Goal: Communication & Community: Participate in discussion

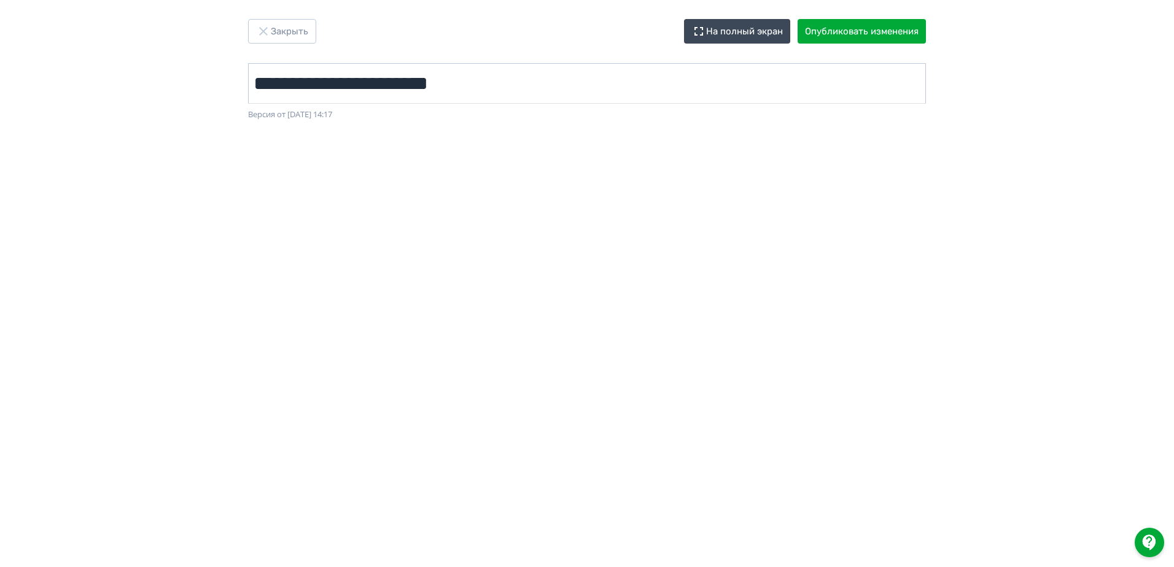
scroll to position [0, 2]
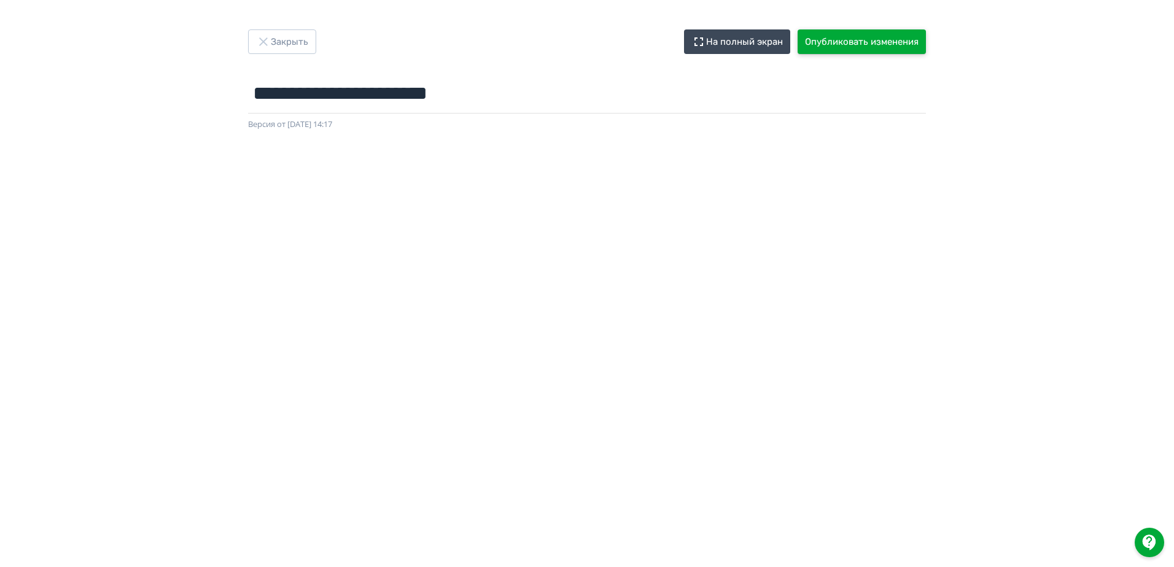
click at [583, 37] on button "Опубликовать изменения" at bounding box center [861, 41] width 128 height 25
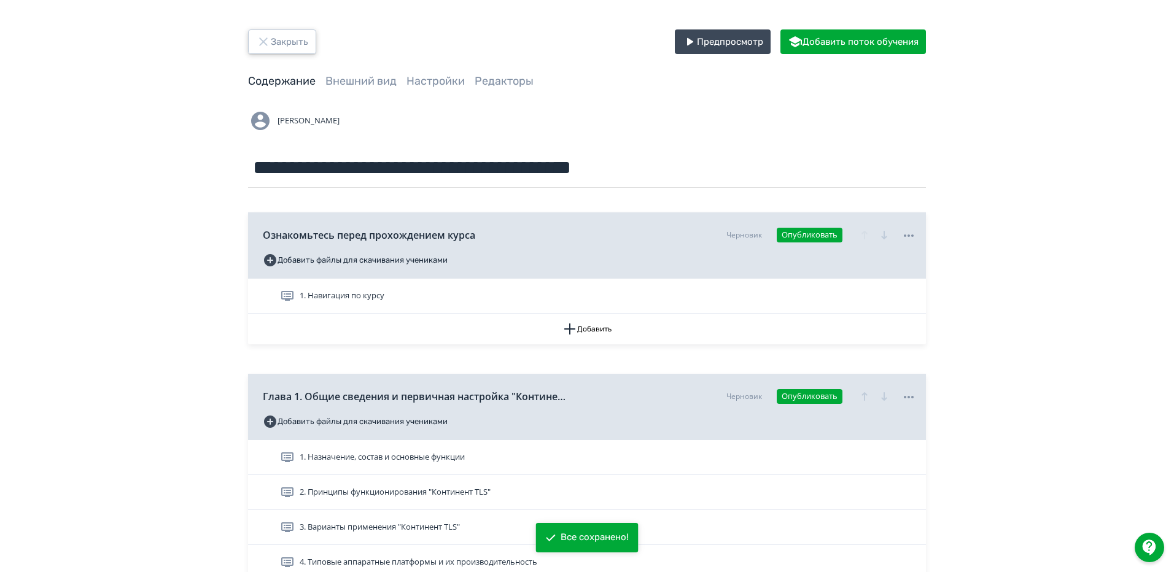
click at [258, 36] on icon "button" at bounding box center [263, 41] width 15 height 15
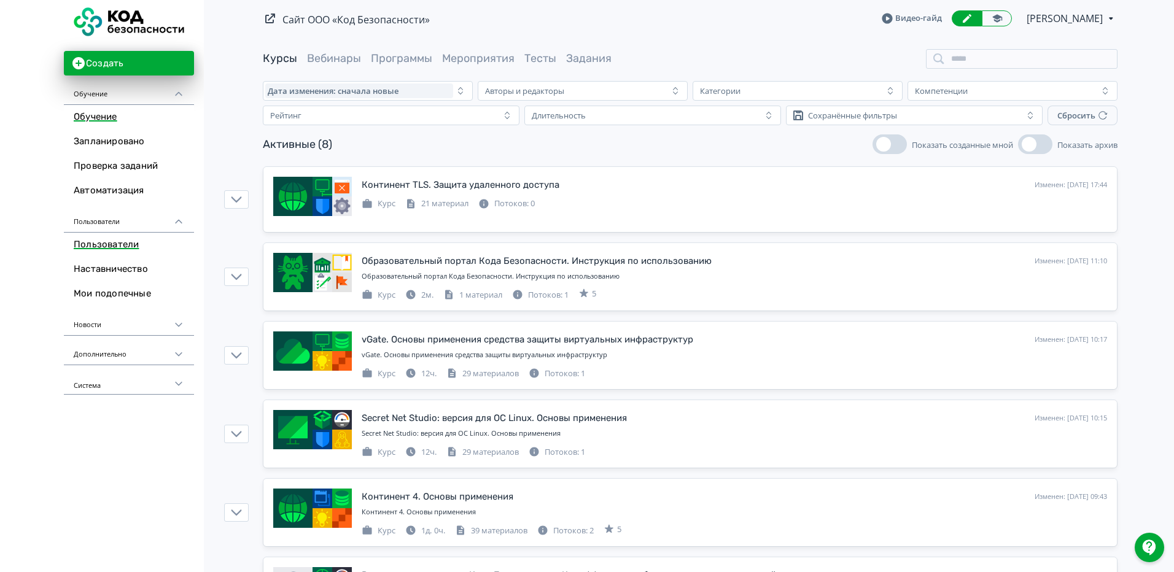
click at [120, 242] on link "Пользователи" at bounding box center [129, 245] width 130 height 25
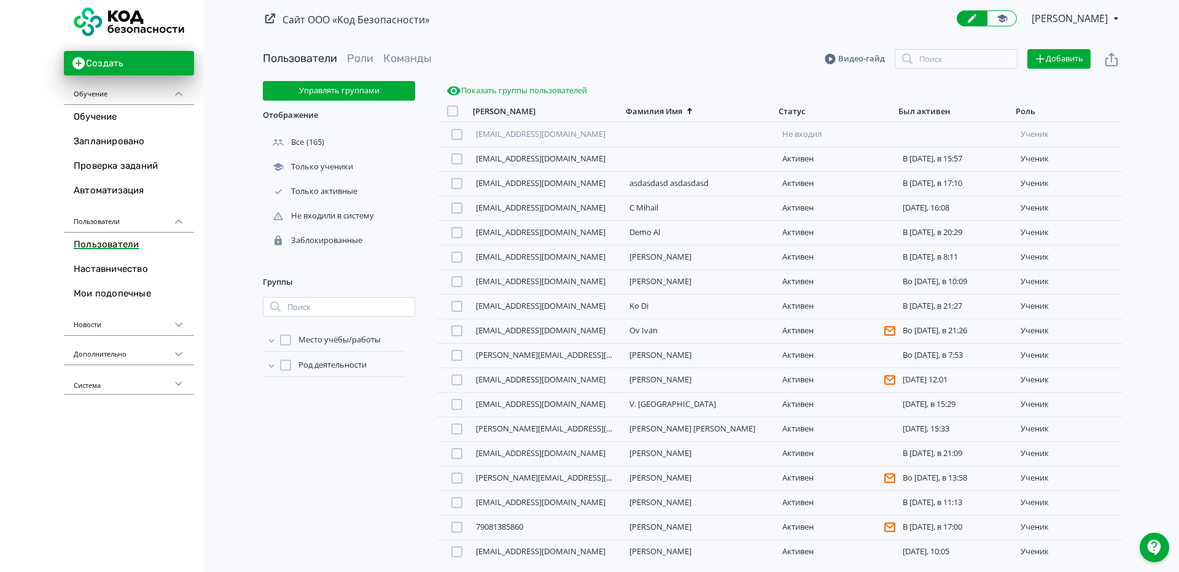
click at [583, 107] on div "Был активен" at bounding box center [924, 111] width 52 height 10
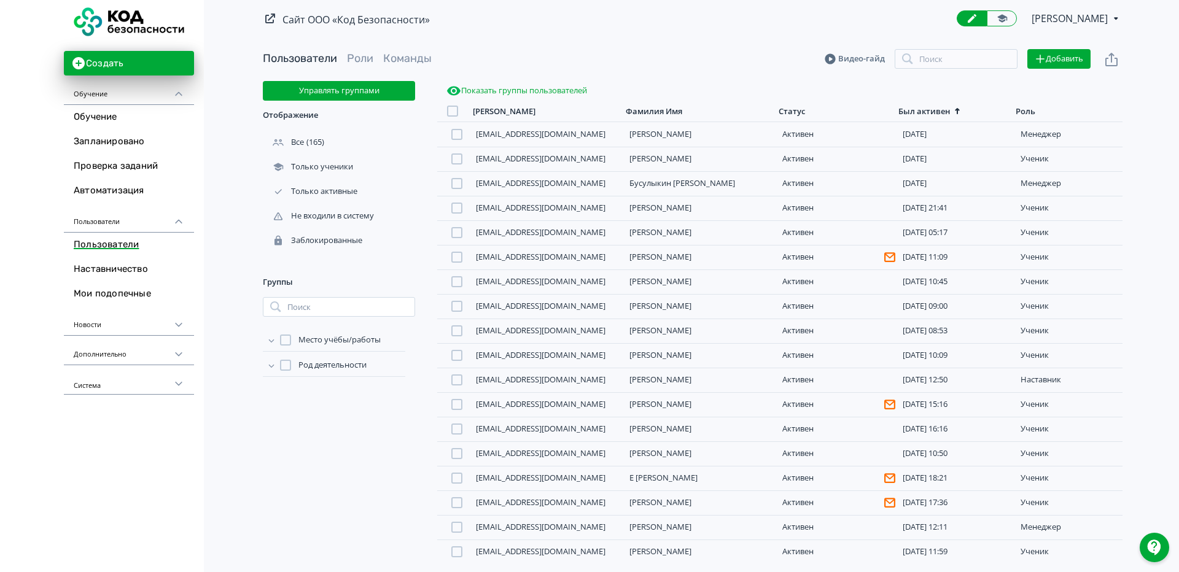
click at [583, 107] on div "Был активен" at bounding box center [924, 111] width 52 height 10
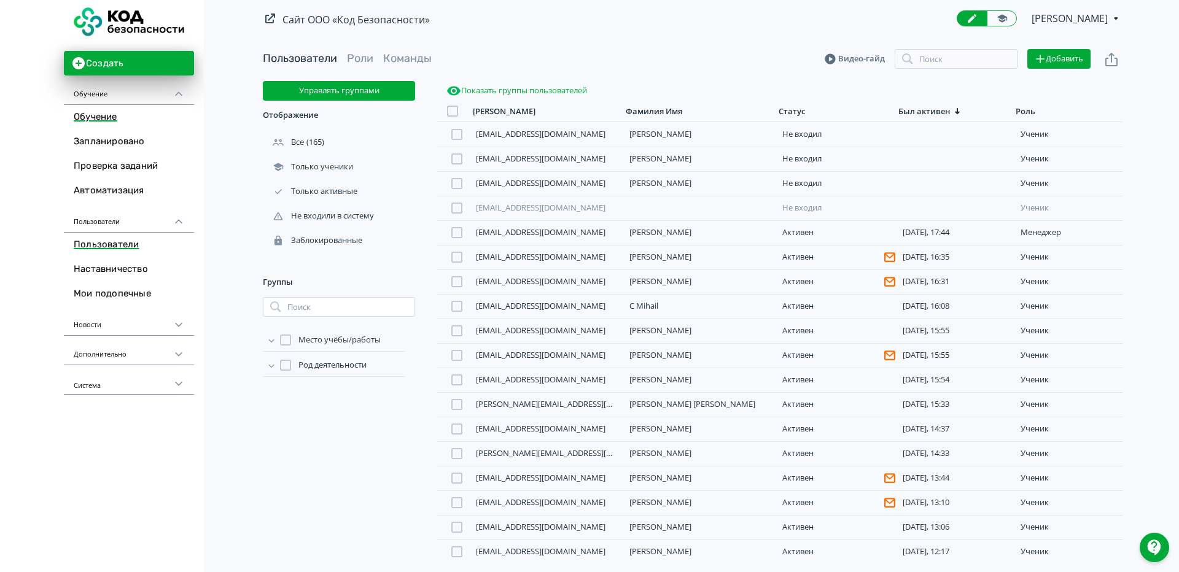
click at [127, 116] on link "Обучение" at bounding box center [129, 117] width 130 height 25
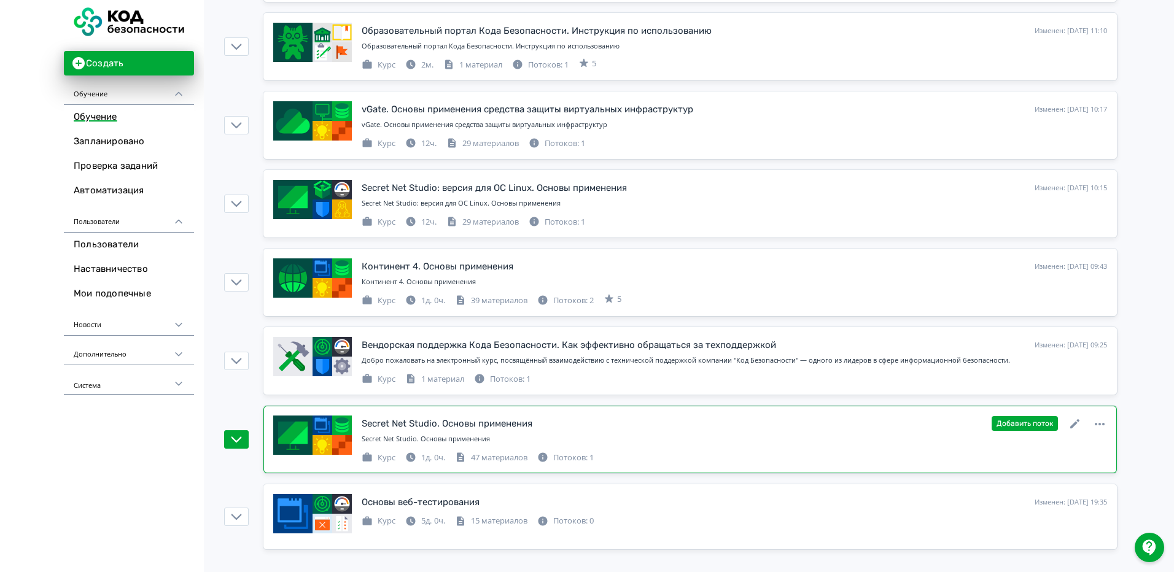
click at [583, 432] on div "Secret Net Studio. Основы применения Изменен: [DATE] 17:10 Добавить поток Secre…" at bounding box center [734, 440] width 745 height 48
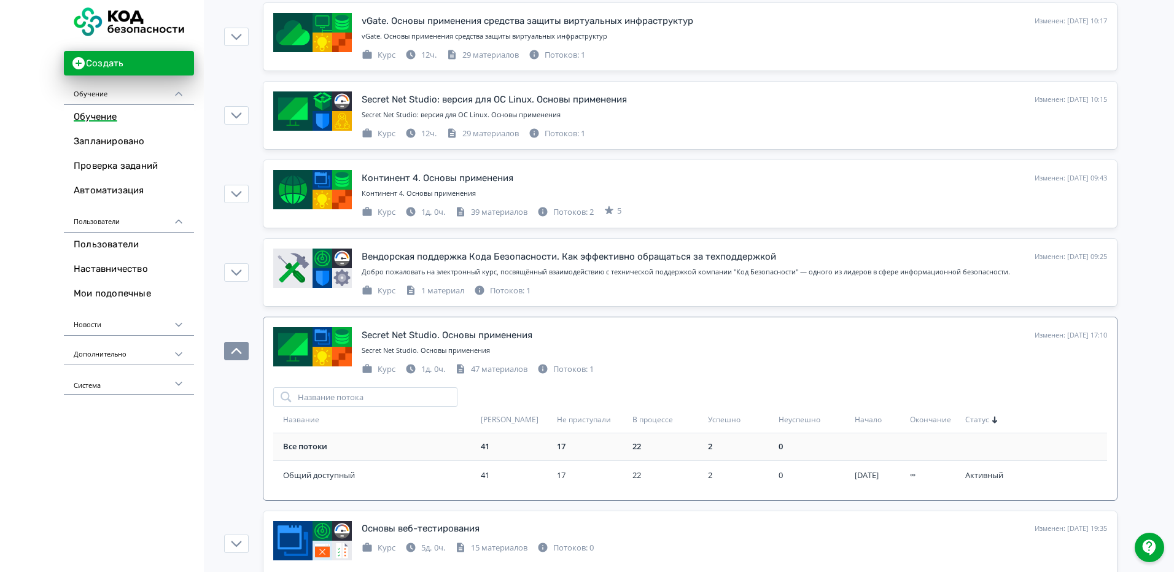
scroll to position [346, 0]
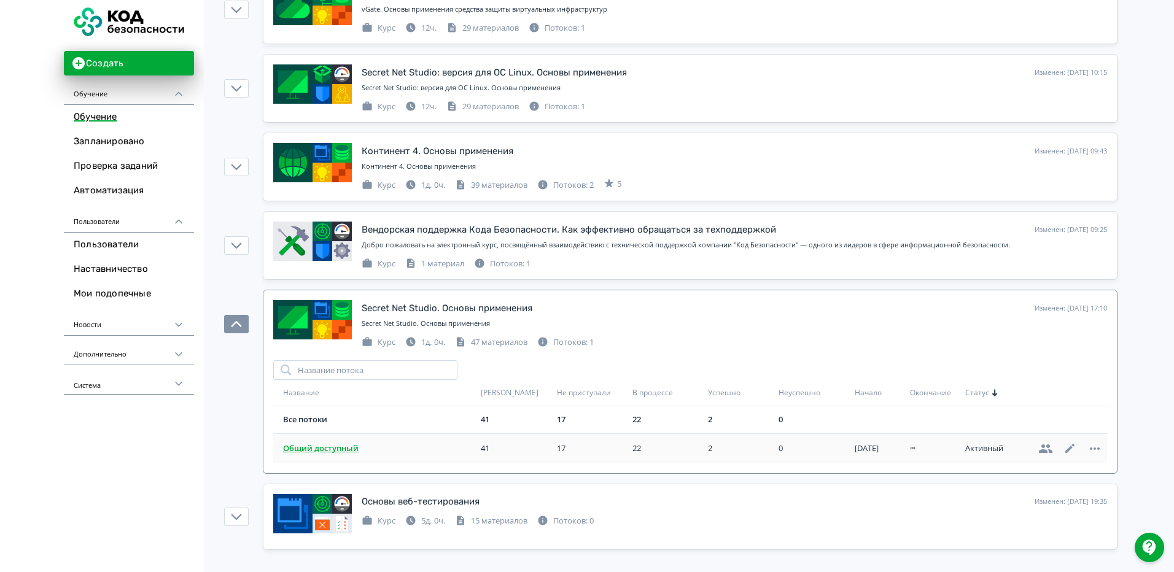
click at [344, 447] on span "Общий доступный" at bounding box center [379, 449] width 193 height 12
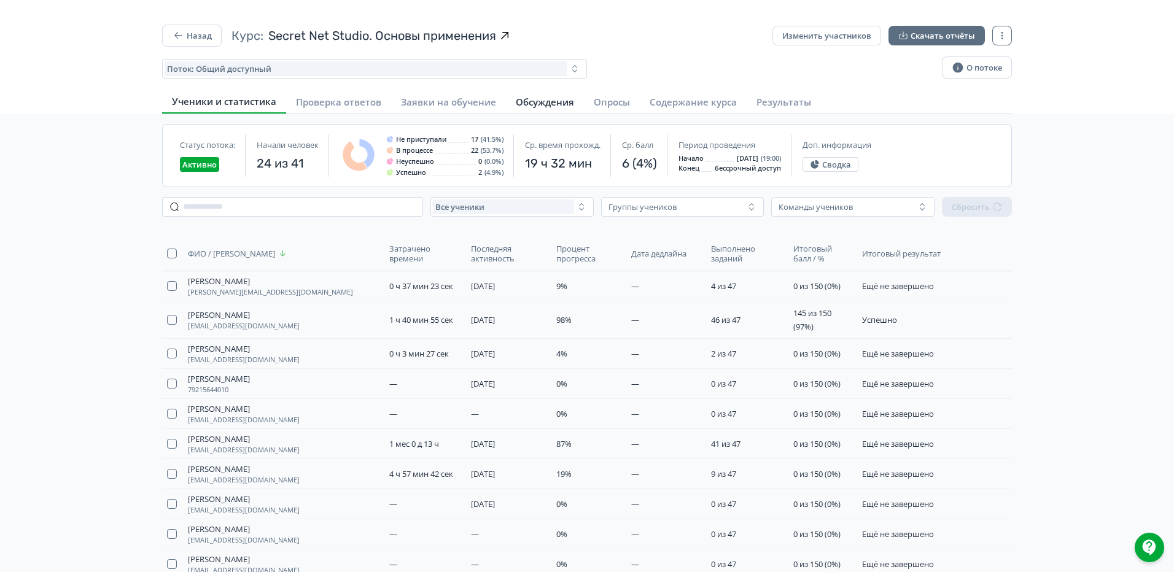
click at [535, 100] on span "Обсуждения" at bounding box center [545, 102] width 58 height 12
